Goal: Information Seeking & Learning: Learn about a topic

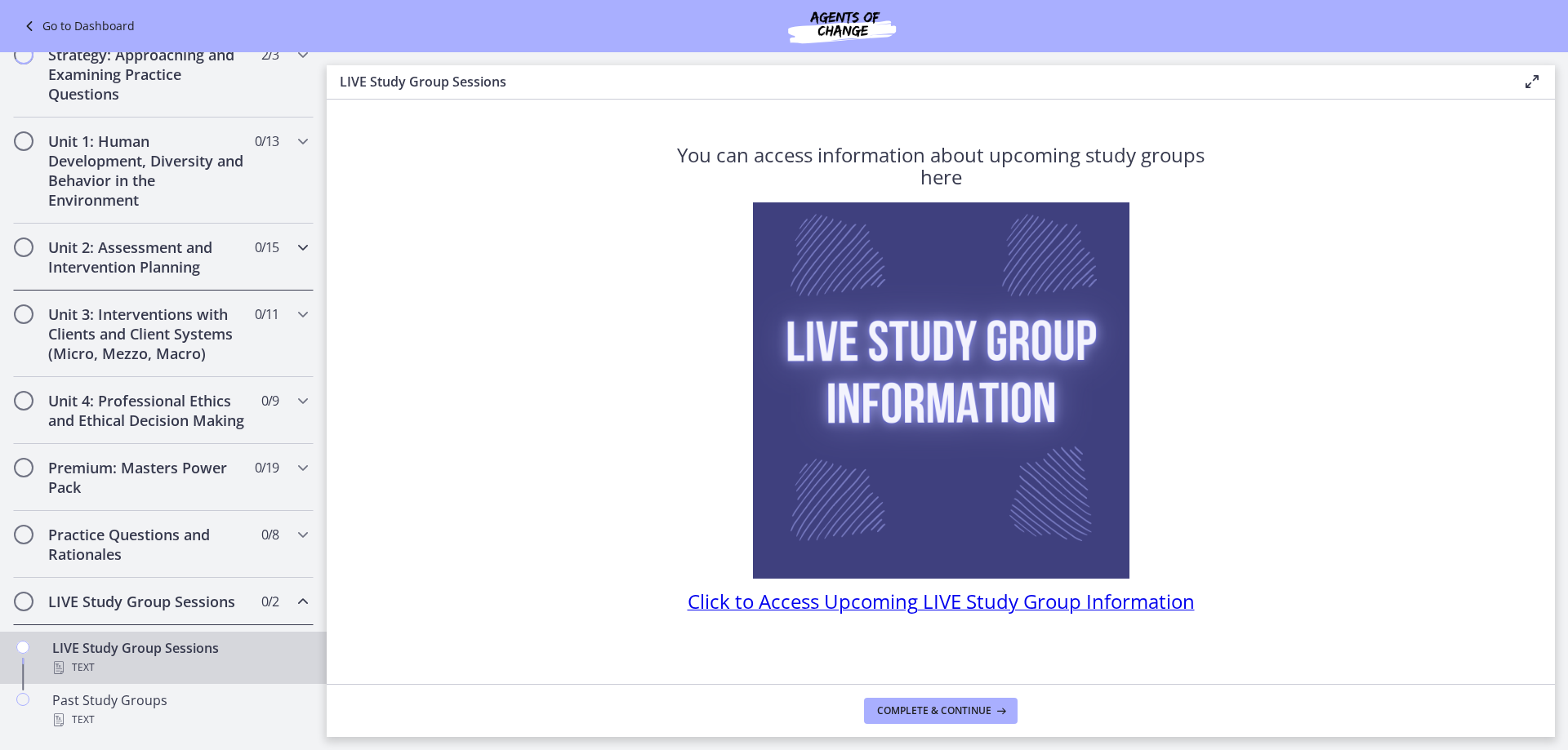
scroll to position [163, 0]
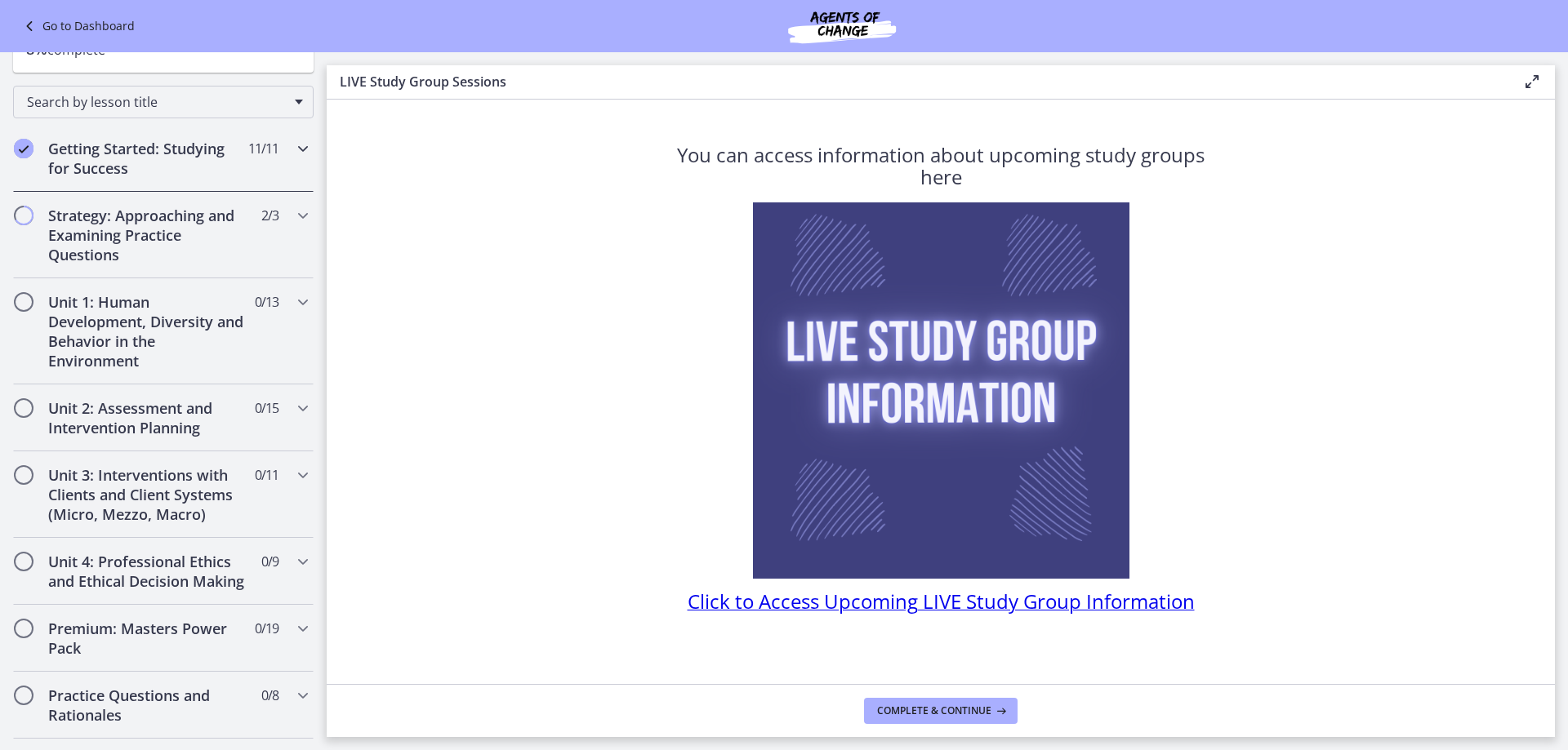
click at [144, 154] on h2 "Getting Started: Studying for Success" at bounding box center [147, 159] width 199 height 39
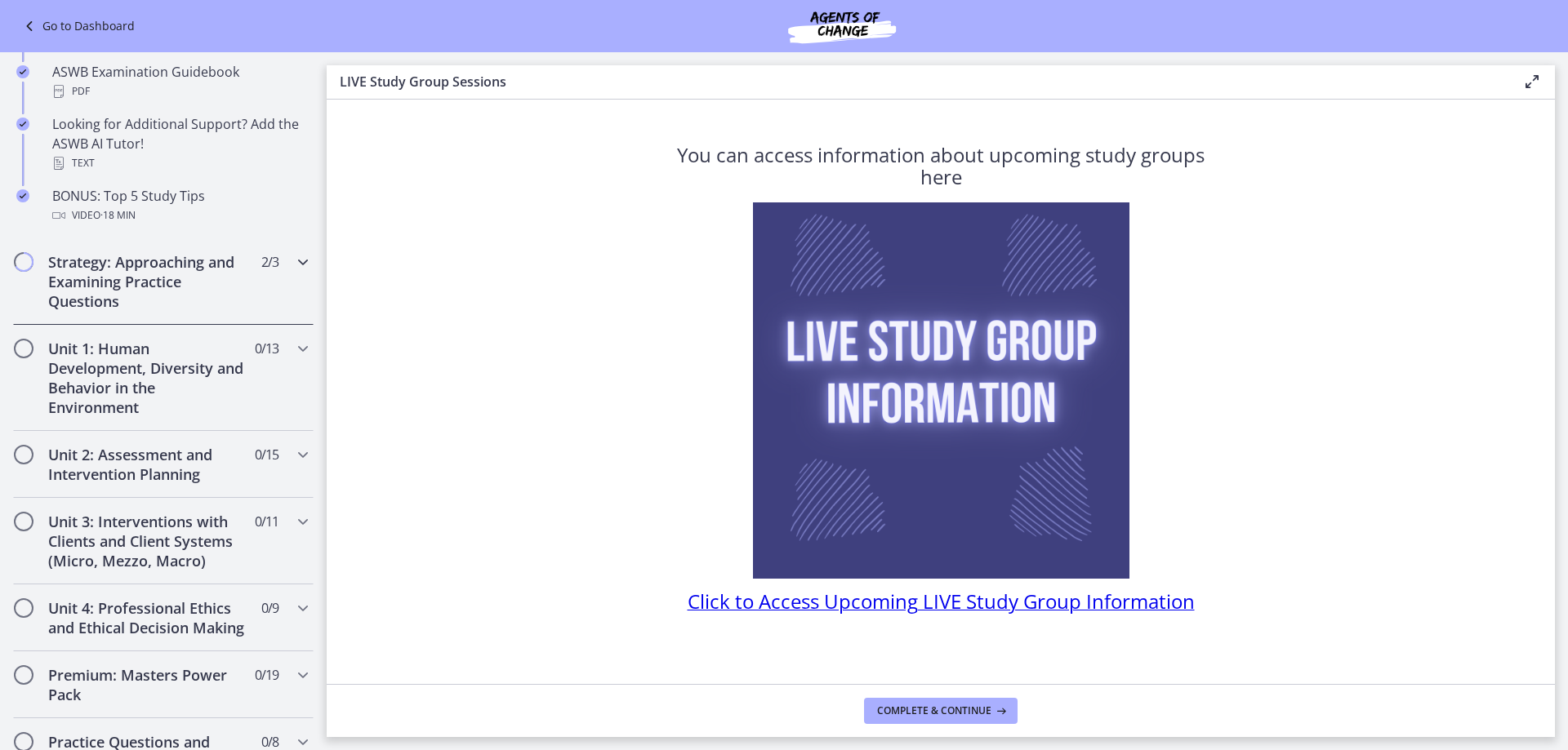
scroll to position [735, 0]
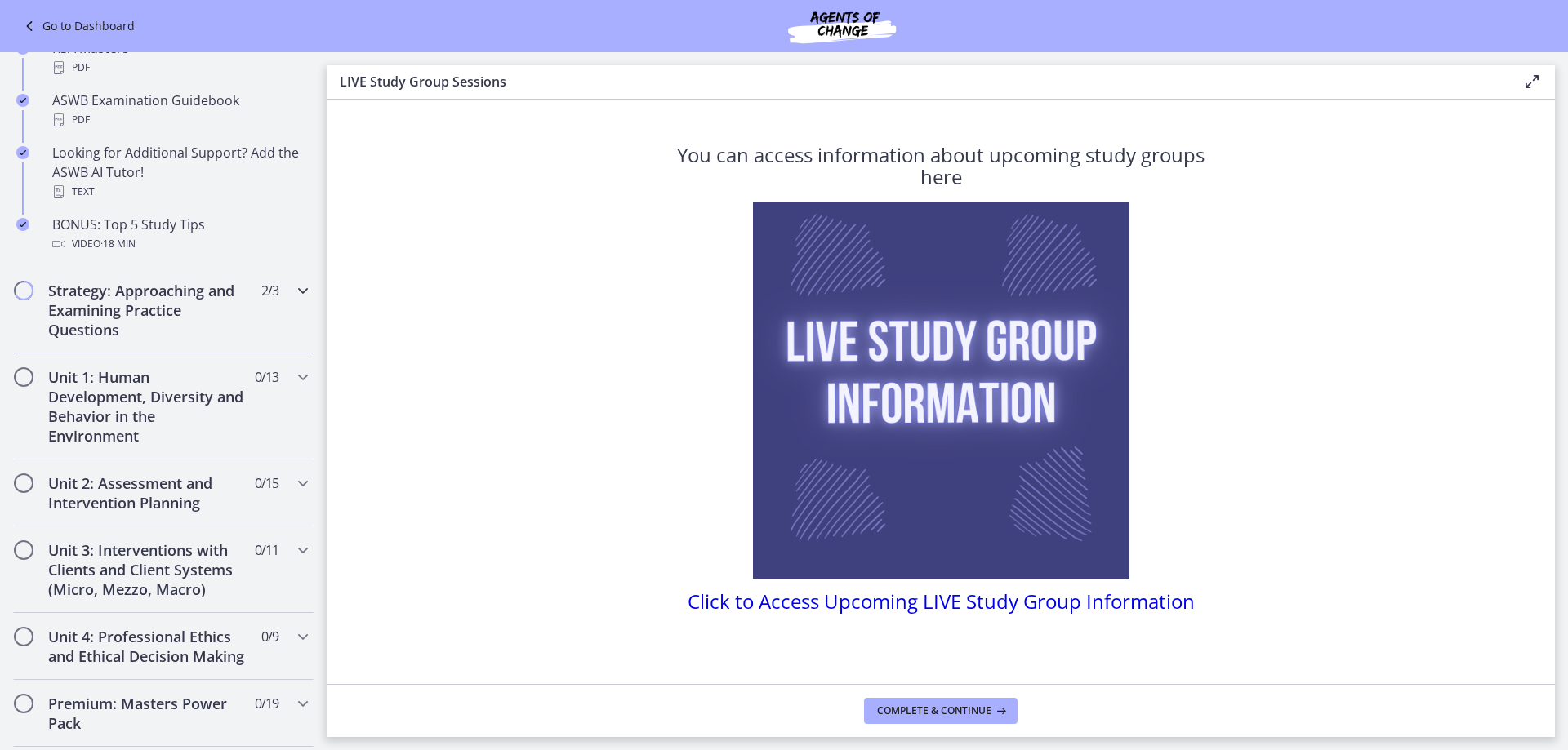
click at [153, 311] on h2 "Strategy: Approaching and Examining Practice Questions" at bounding box center [147, 310] width 199 height 59
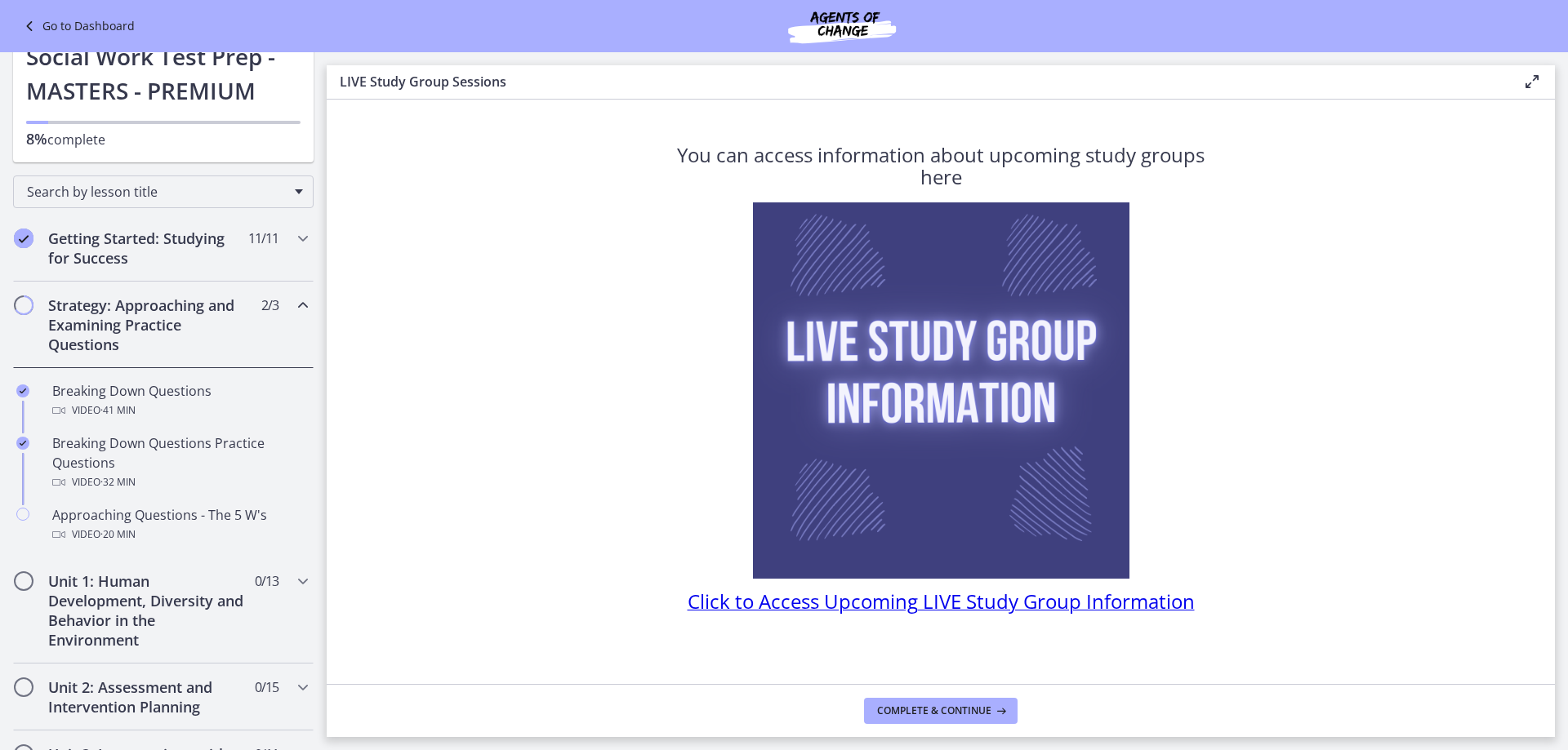
scroll to position [0, 0]
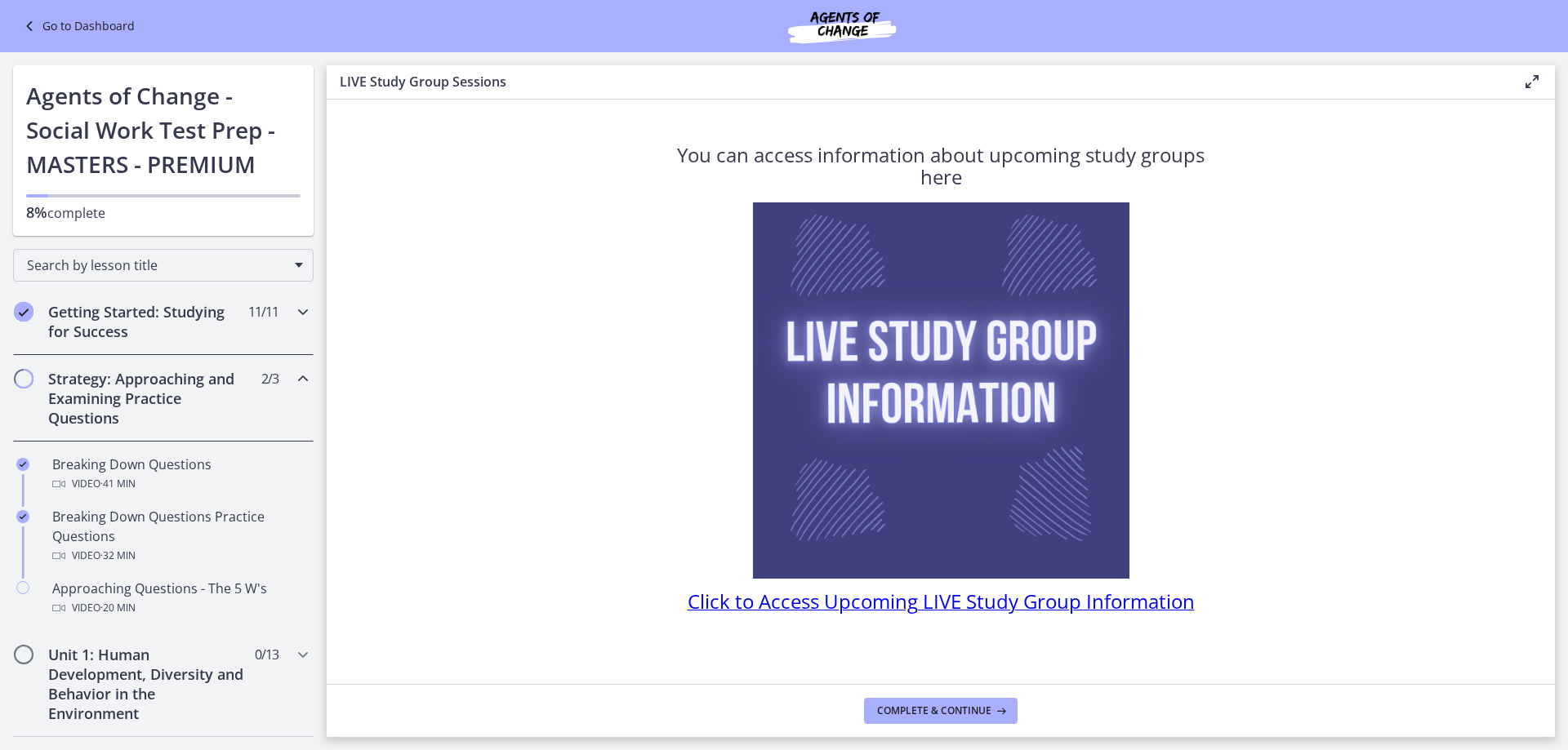
click at [273, 311] on div "Getting Started: Studying for Success 11 / 11 Completed" at bounding box center [163, 322] width 300 height 67
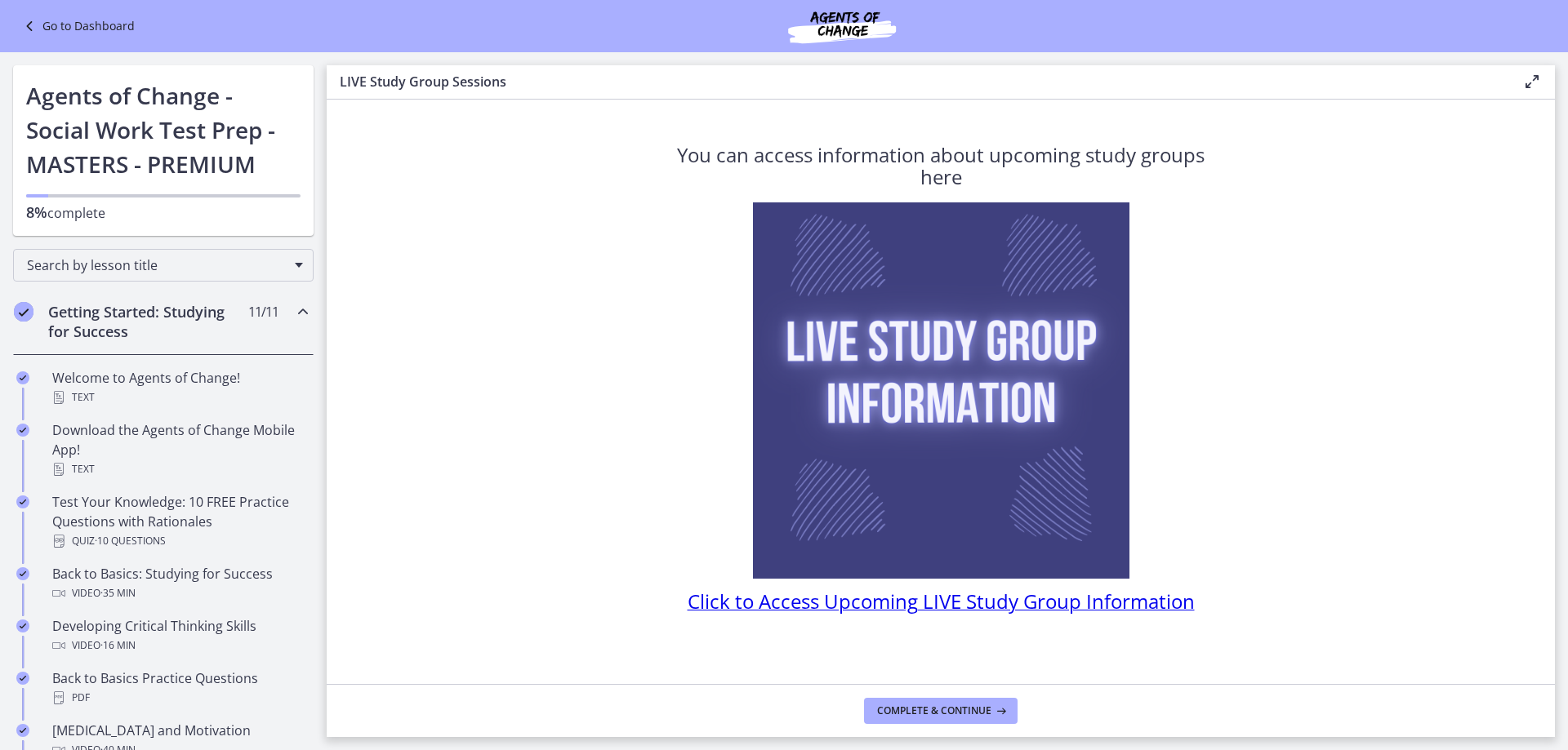
click at [293, 316] on icon "Chapters" at bounding box center [302, 311] width 20 height 20
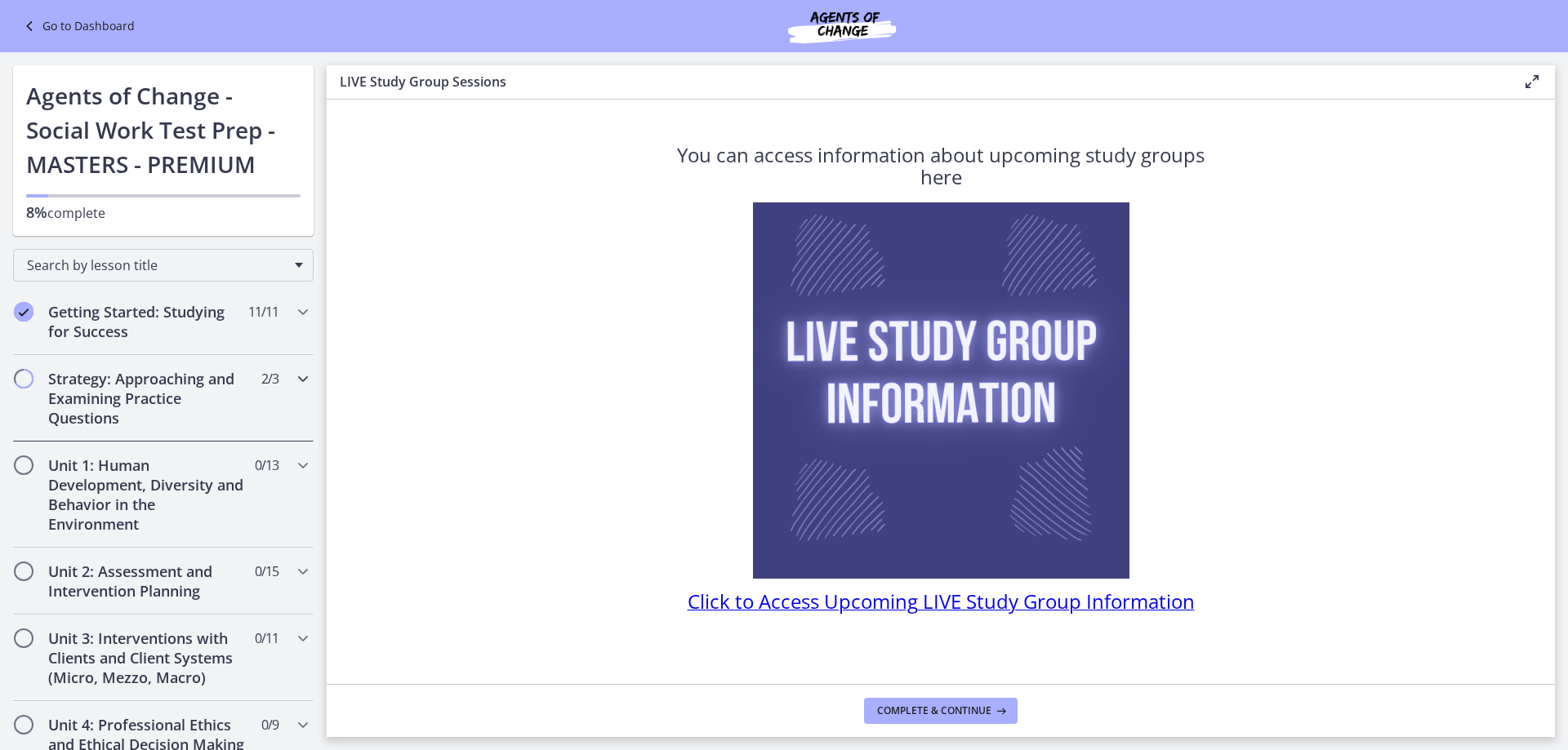
click at [194, 402] on h2 "Strategy: Approaching and Examining Practice Questions" at bounding box center [147, 398] width 199 height 59
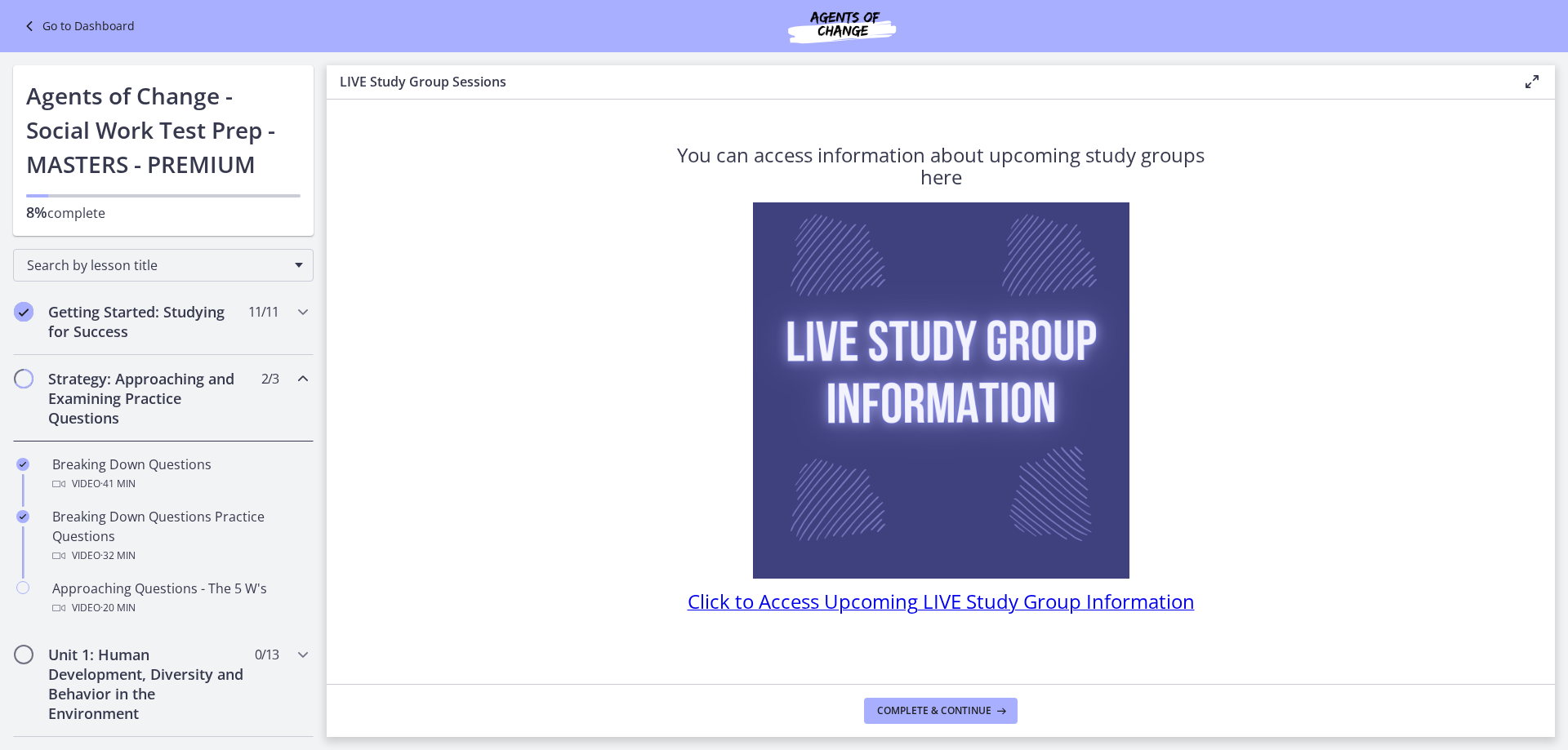
click at [920, 499] on img at bounding box center [941, 390] width 376 height 376
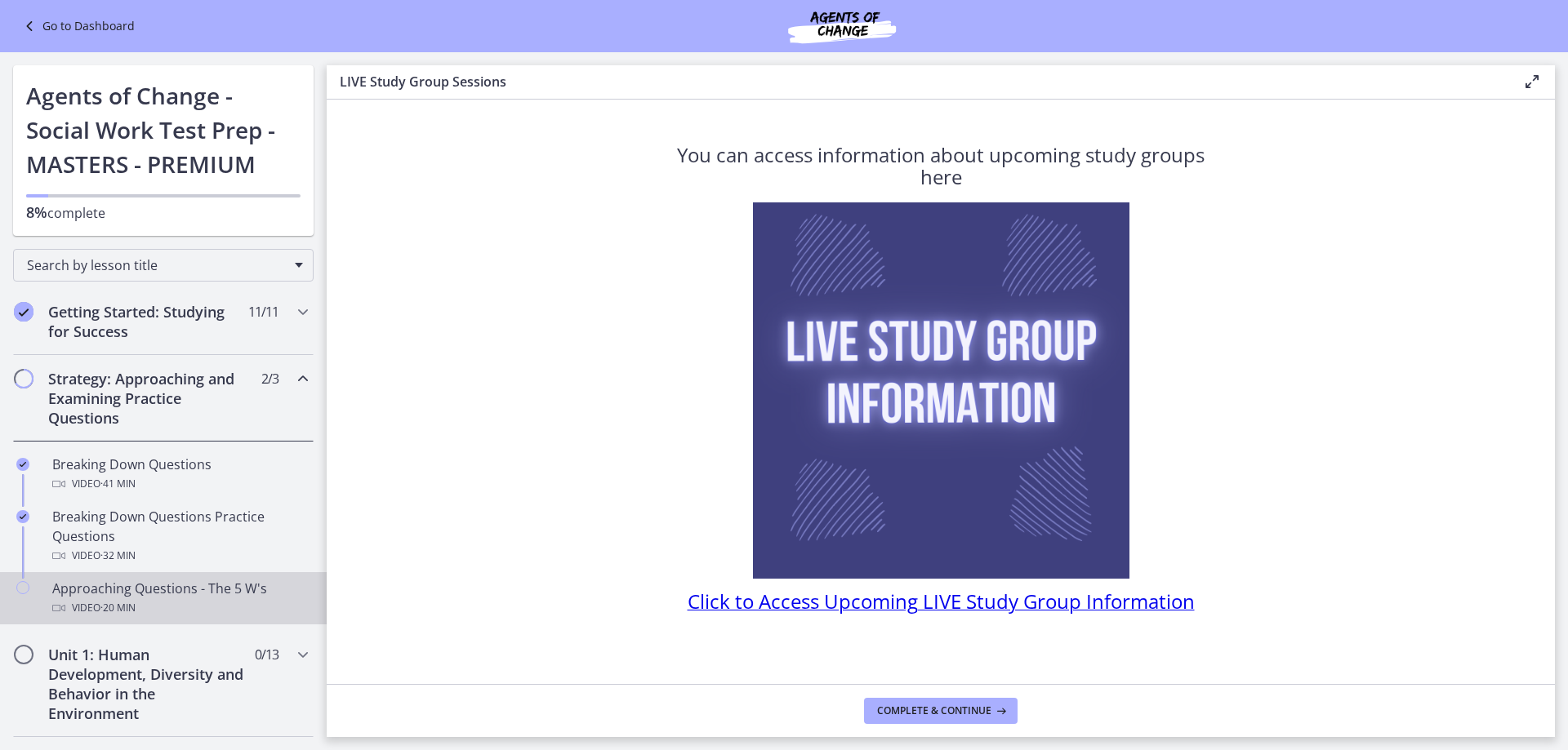
click at [98, 587] on div "Approaching Questions - The 5 W's Video · 20 min" at bounding box center [179, 598] width 254 height 39
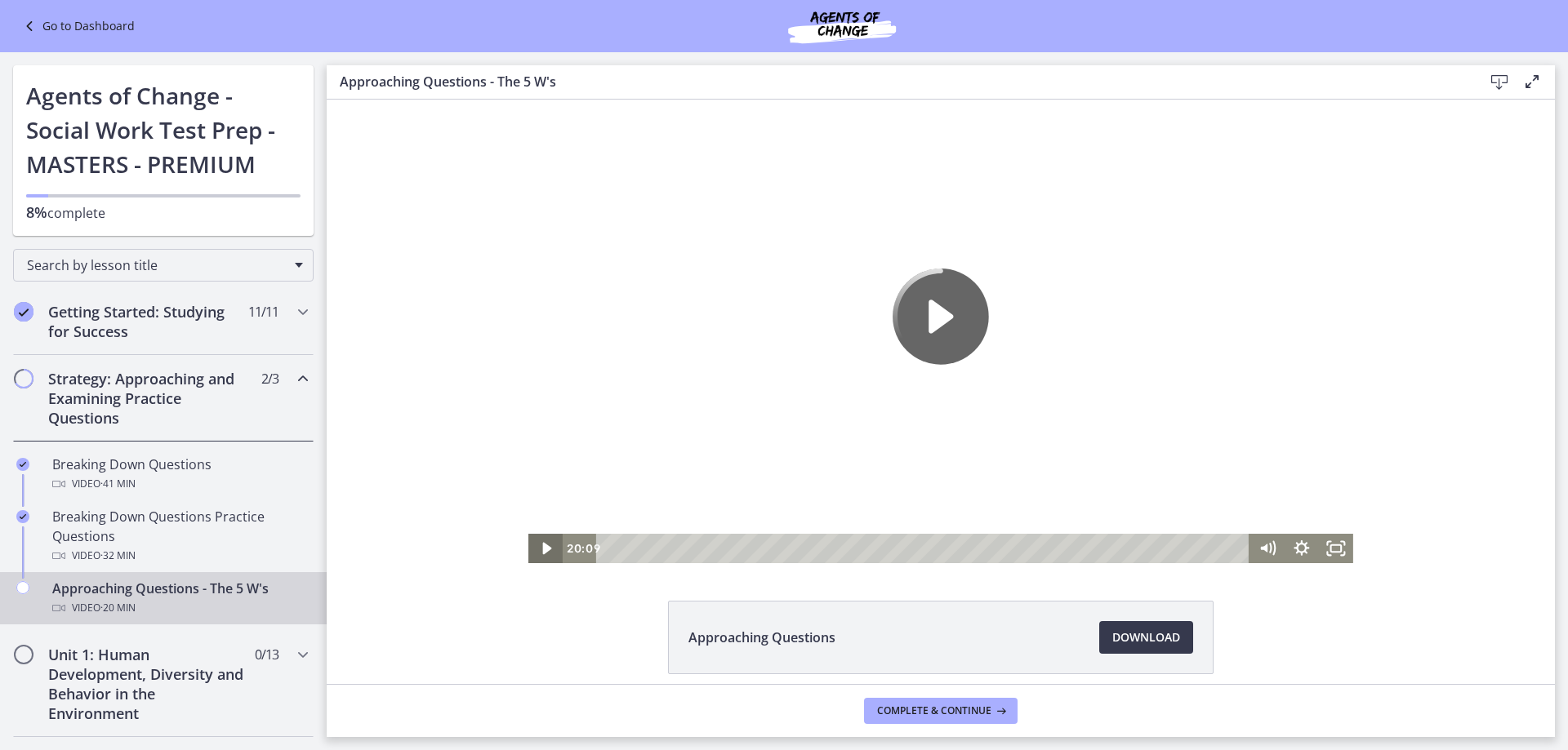
click at [544, 547] on icon "Play Video" at bounding box center [546, 549] width 9 height 12
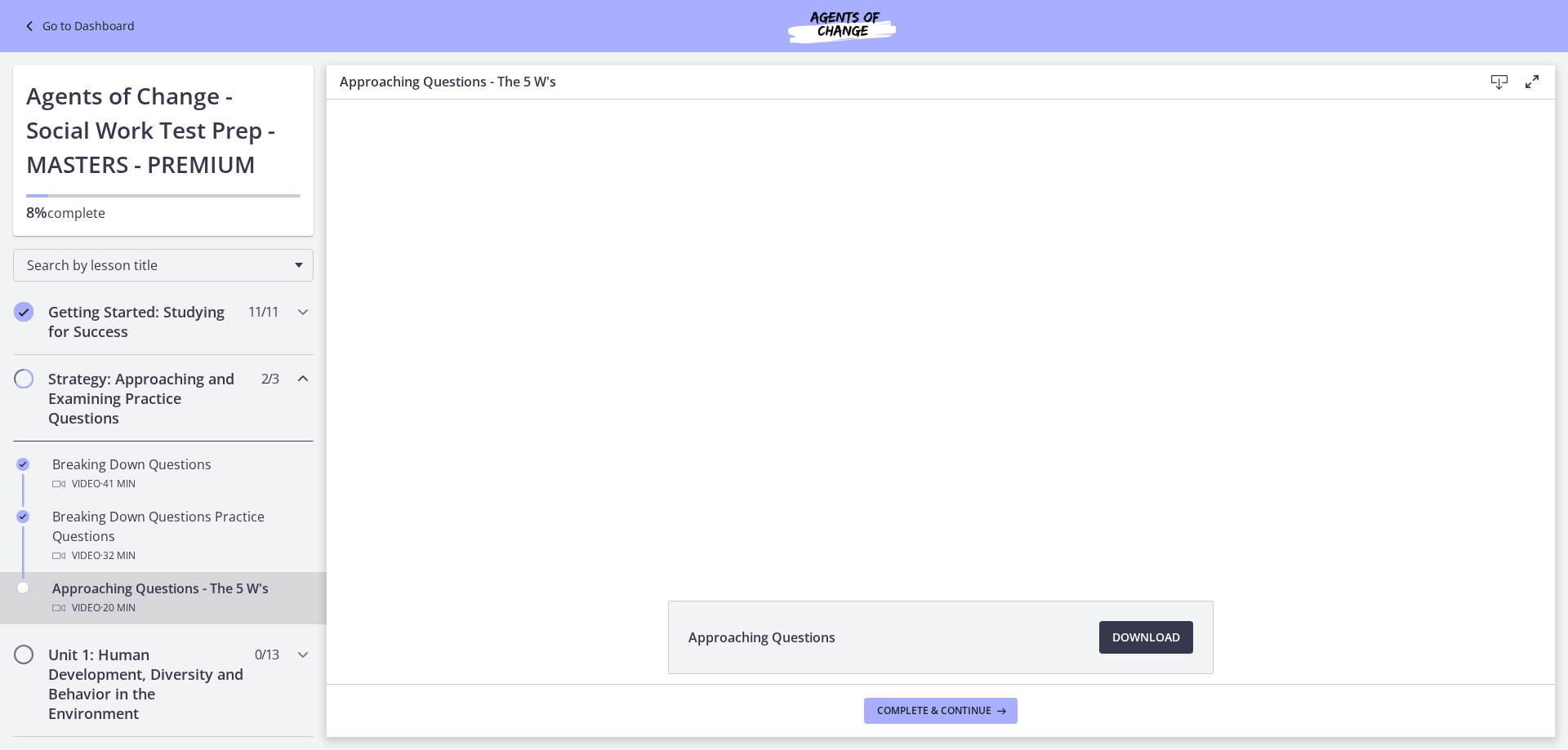
click at [131, 381] on h2 "Strategy: Approaching and Examining Practice Questions" at bounding box center [147, 398] width 199 height 59
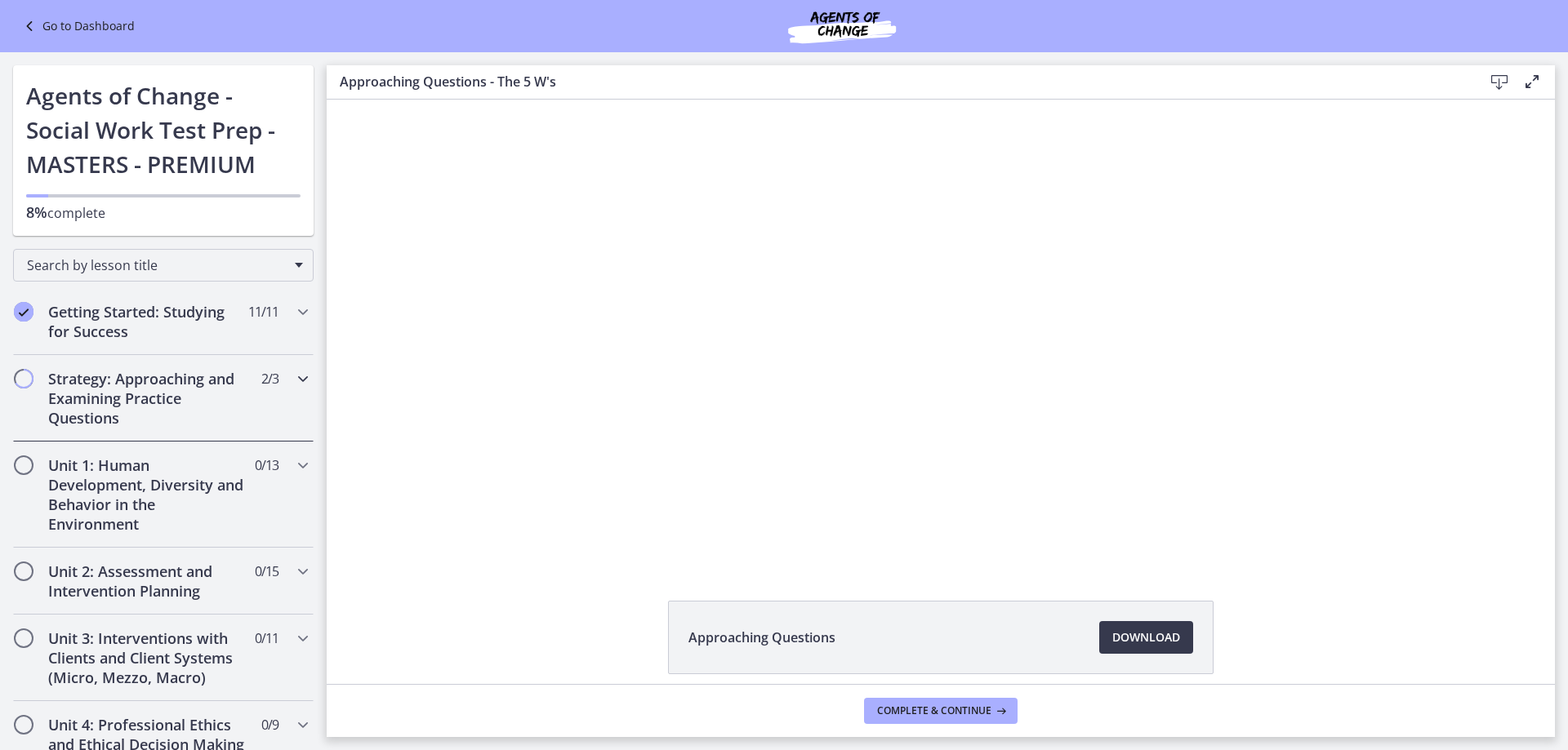
click at [34, 375] on div "Strategy: Approaching and Examining Practice Questions 2 / 3 Completed" at bounding box center [163, 398] width 300 height 86
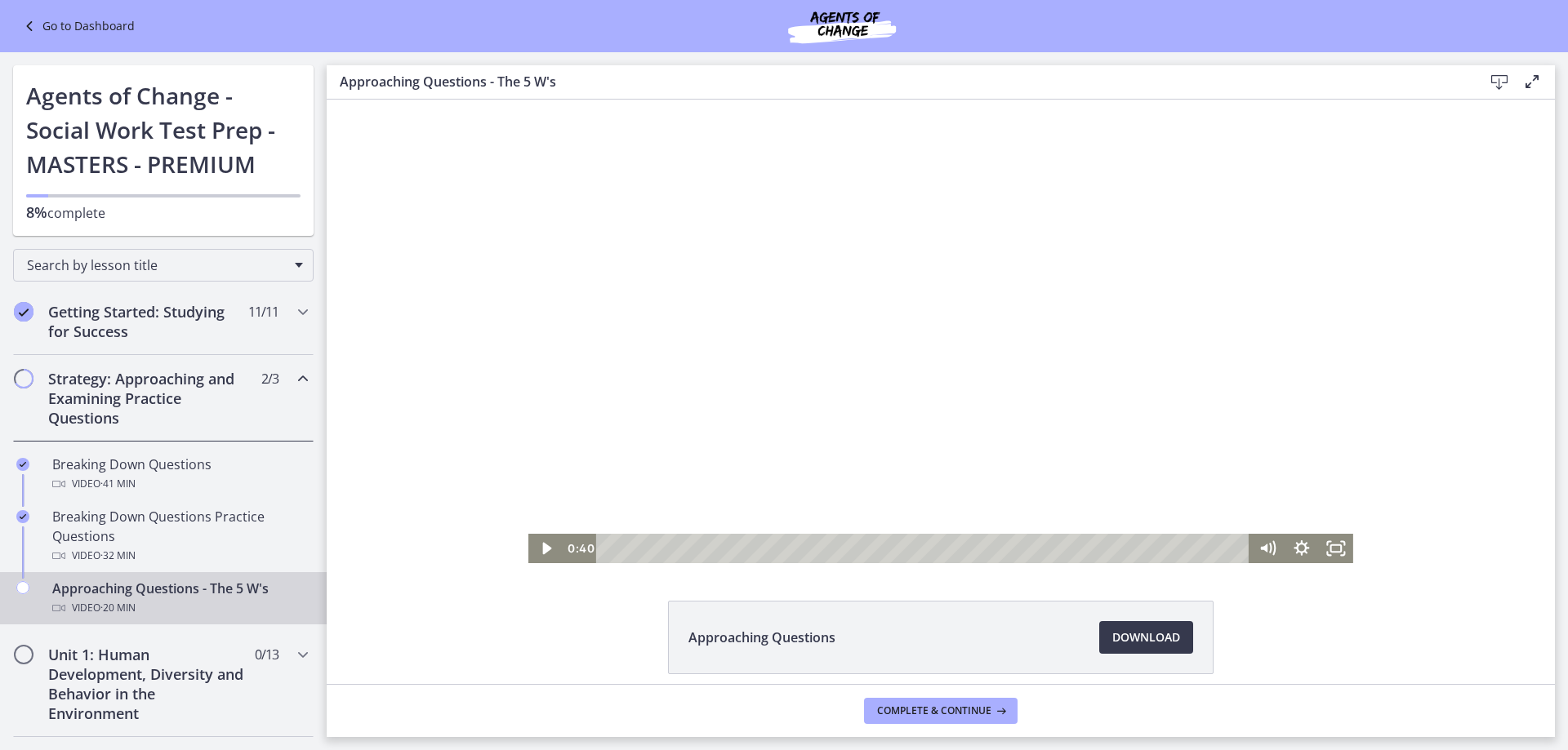
click at [732, 440] on div at bounding box center [941, 331] width 825 height 463
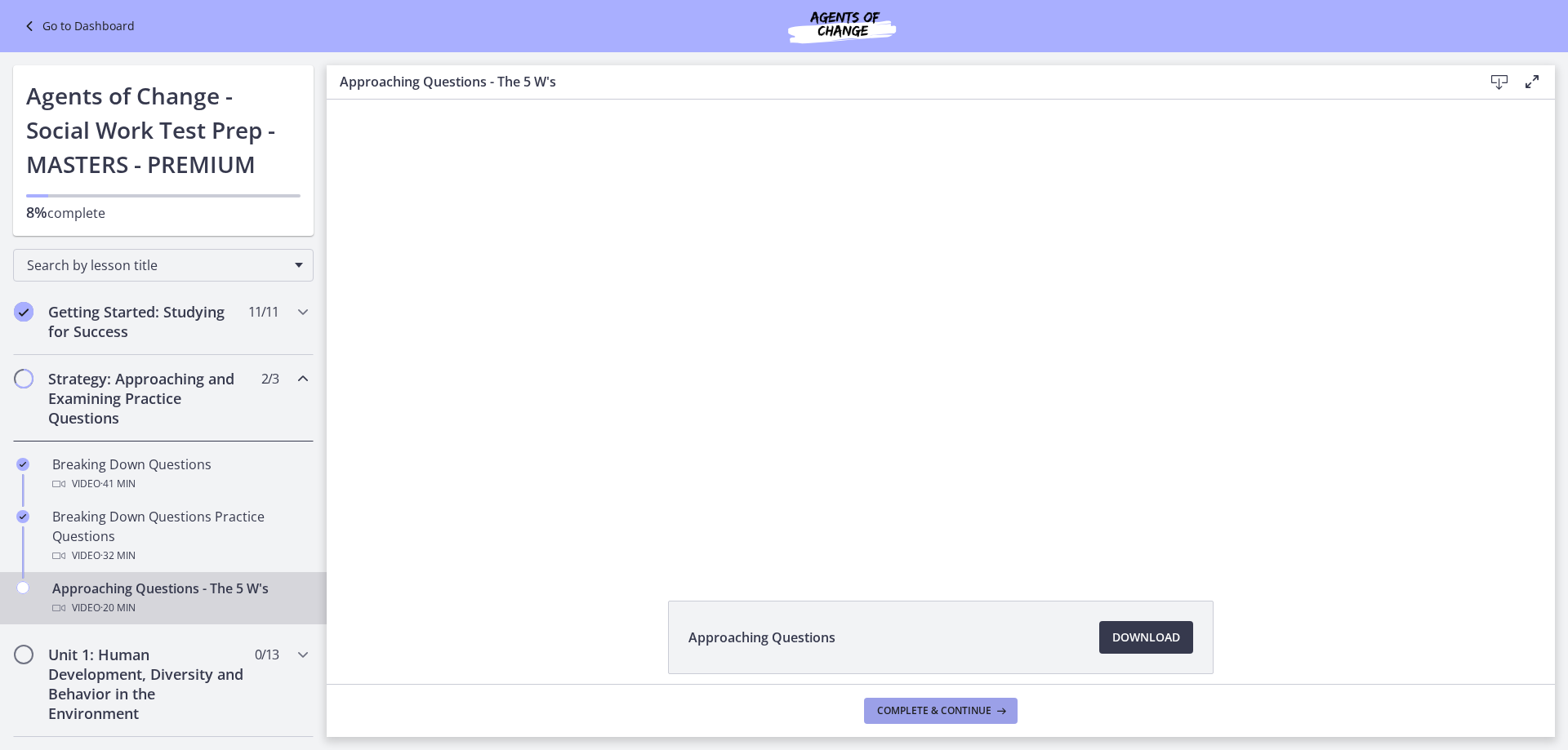
click at [957, 721] on button "Complete & continue" at bounding box center [941, 711] width 154 height 26
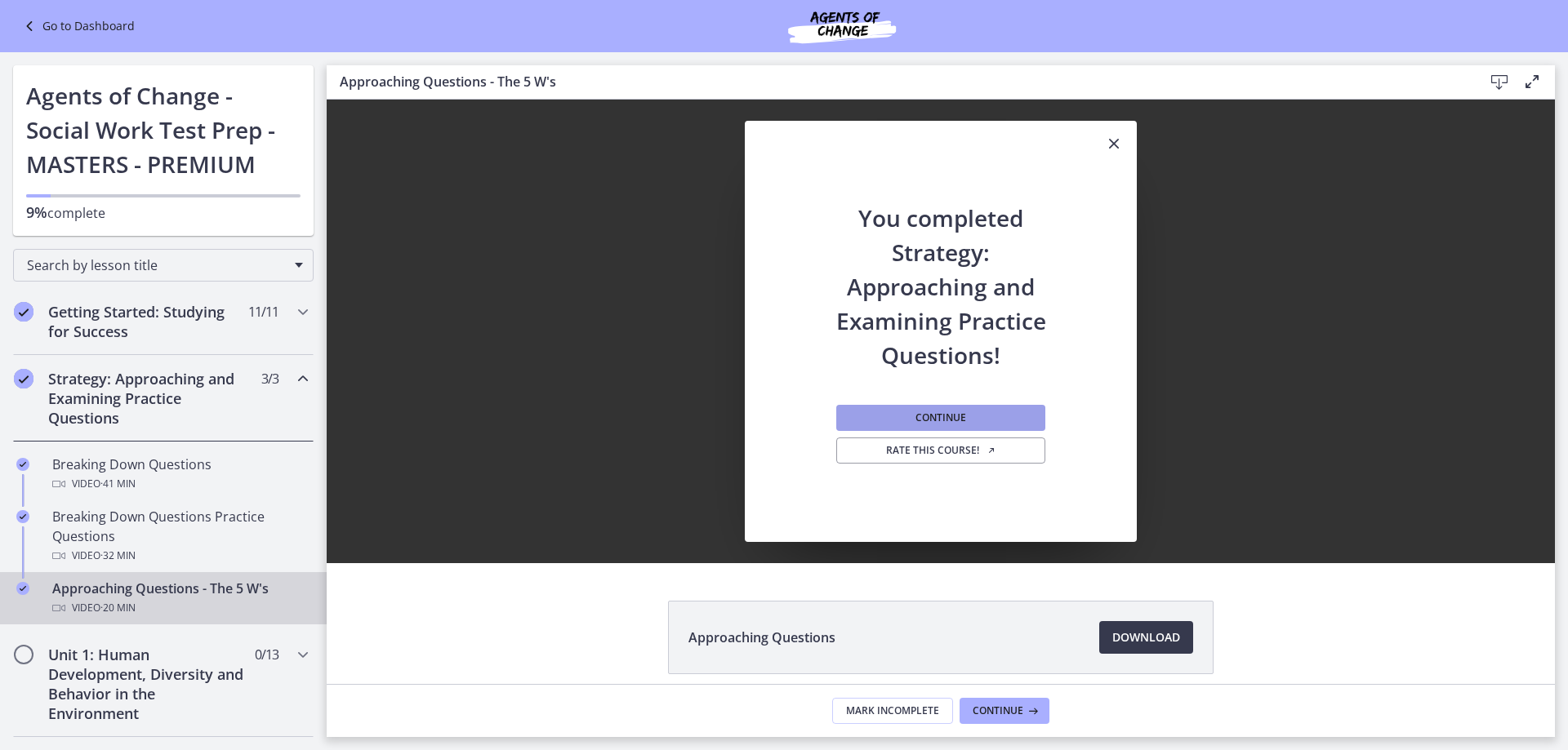
click at [969, 422] on button "Continue" at bounding box center [941, 418] width 209 height 26
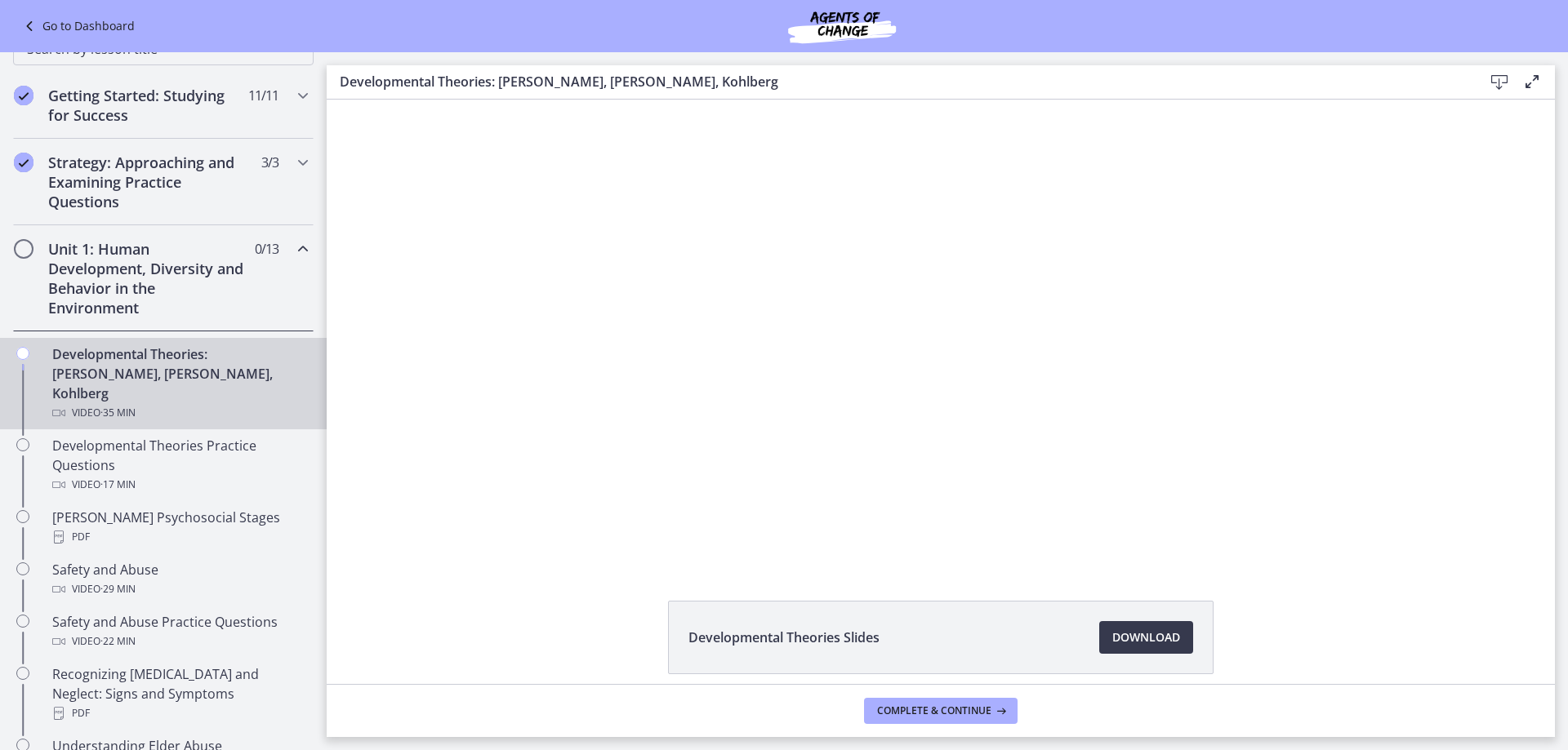
scroll to position [245, 0]
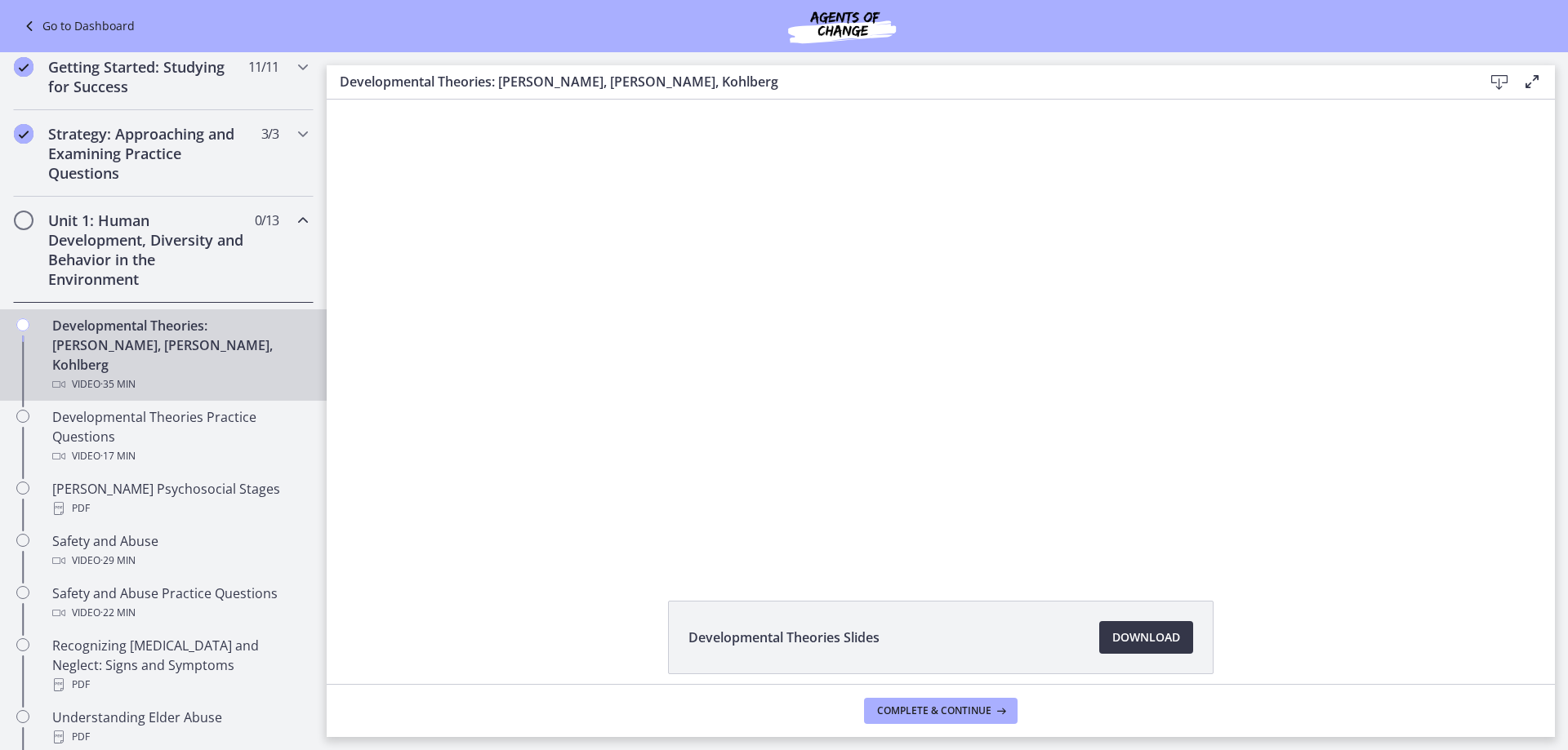
click at [1128, 641] on span "Download Opens in a new window" at bounding box center [1145, 637] width 67 height 20
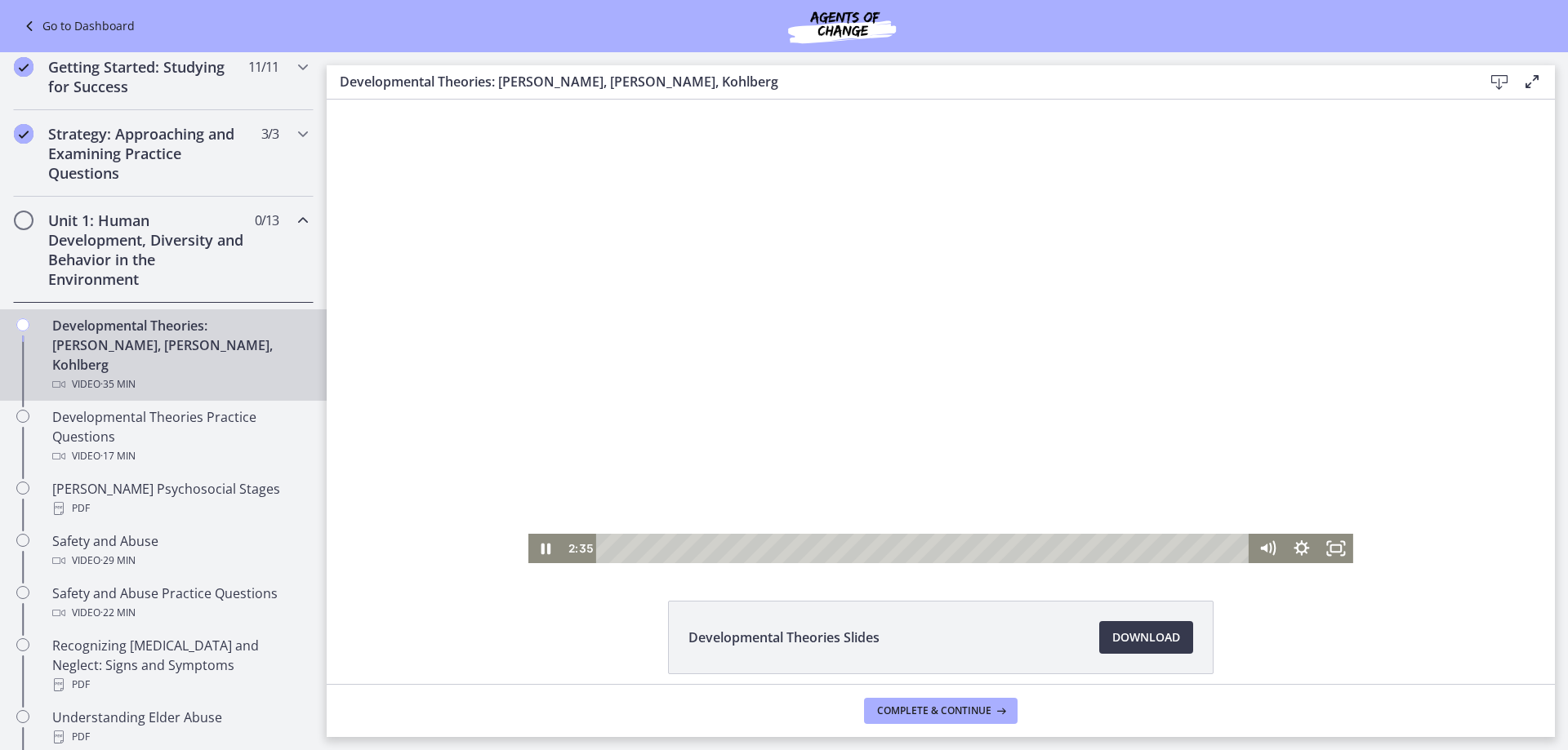
click at [650, 432] on div at bounding box center [941, 331] width 825 height 463
